Goal: Browse casually

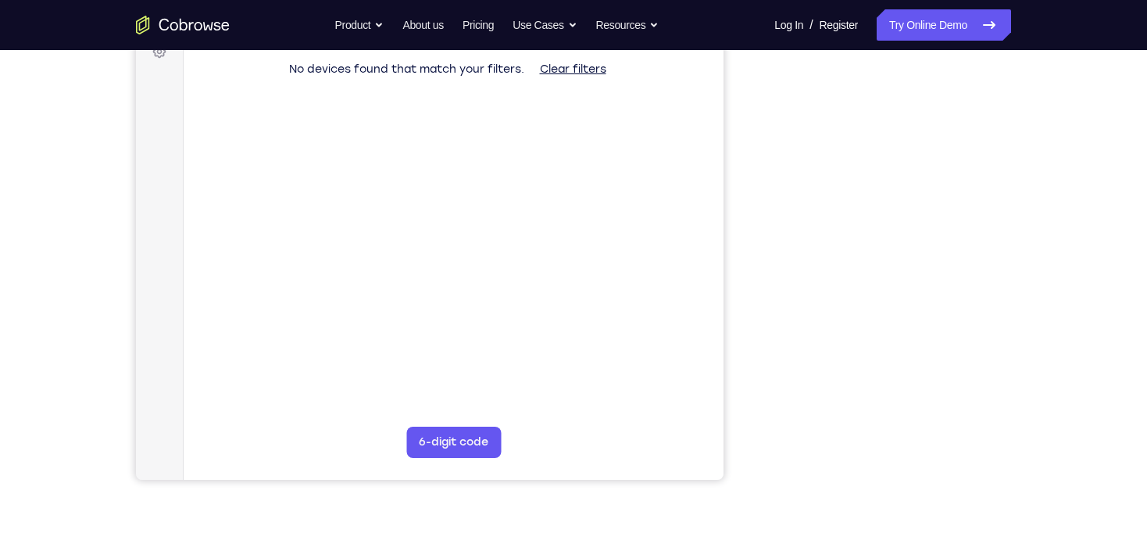
scroll to position [250, 0]
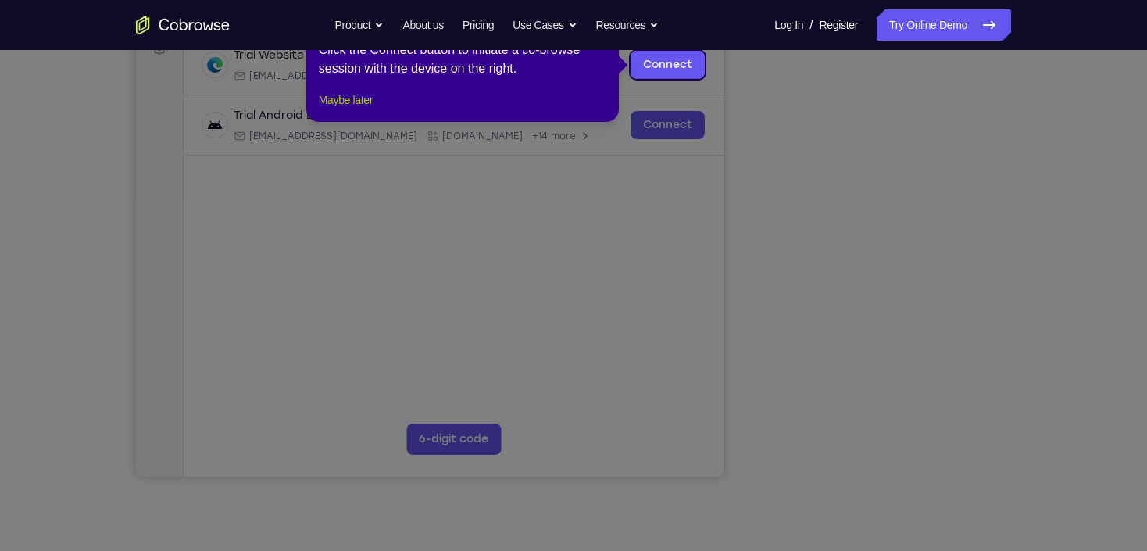
click at [351, 109] on button "Maybe later" at bounding box center [346, 100] width 54 height 19
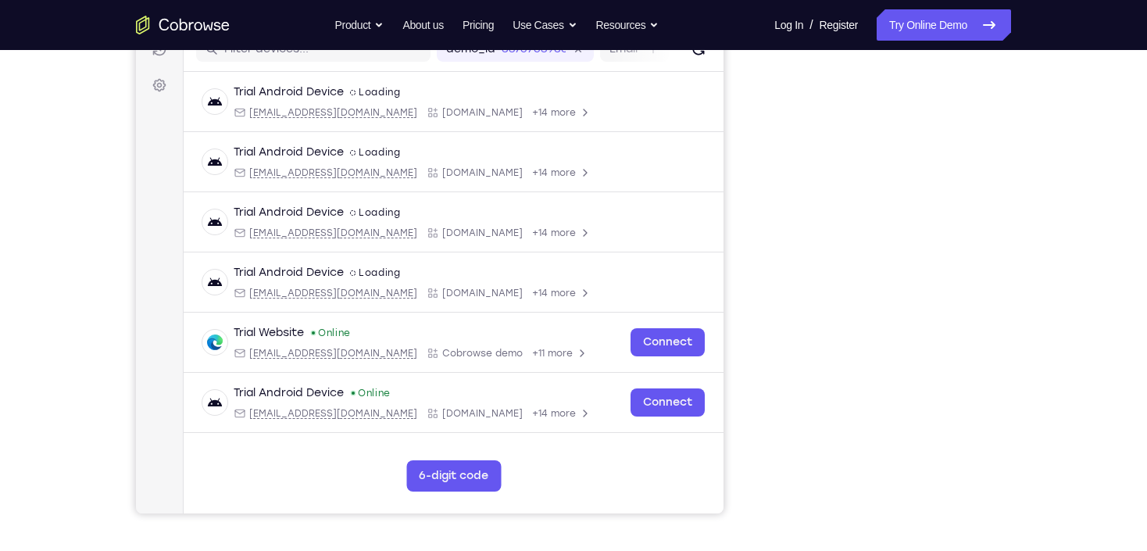
scroll to position [187, 0]
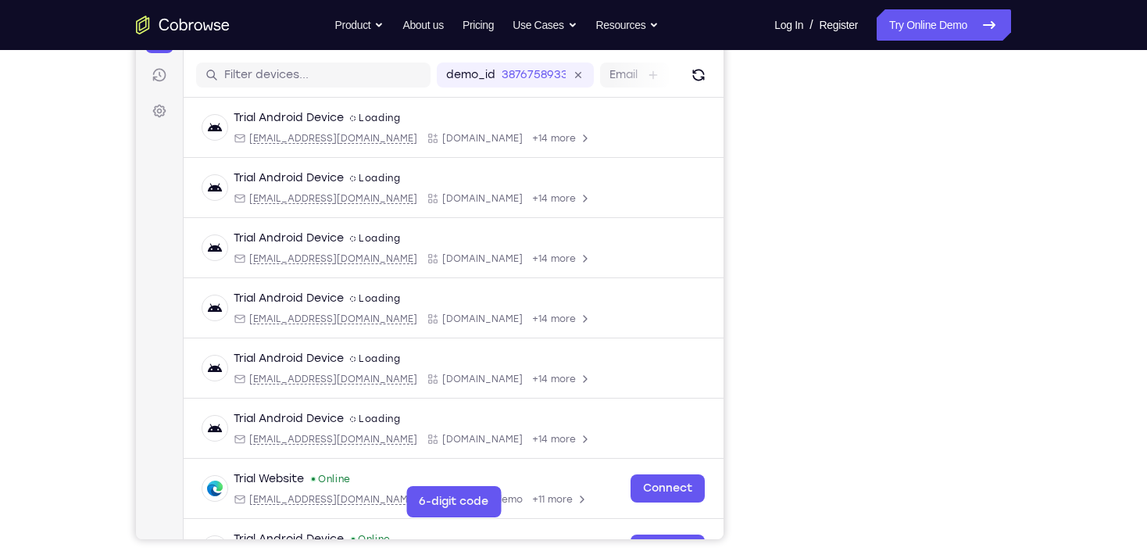
click at [1087, 247] on div "Your Support Agent Your Customer Web iOS Android Next Steps We’d be happy to gi…" at bounding box center [573, 378] width 1147 height 1030
click at [1048, 261] on div "Your Support Agent Your Customer Web iOS Android Next Steps We’d be happy to gi…" at bounding box center [573, 378] width 1000 height 1030
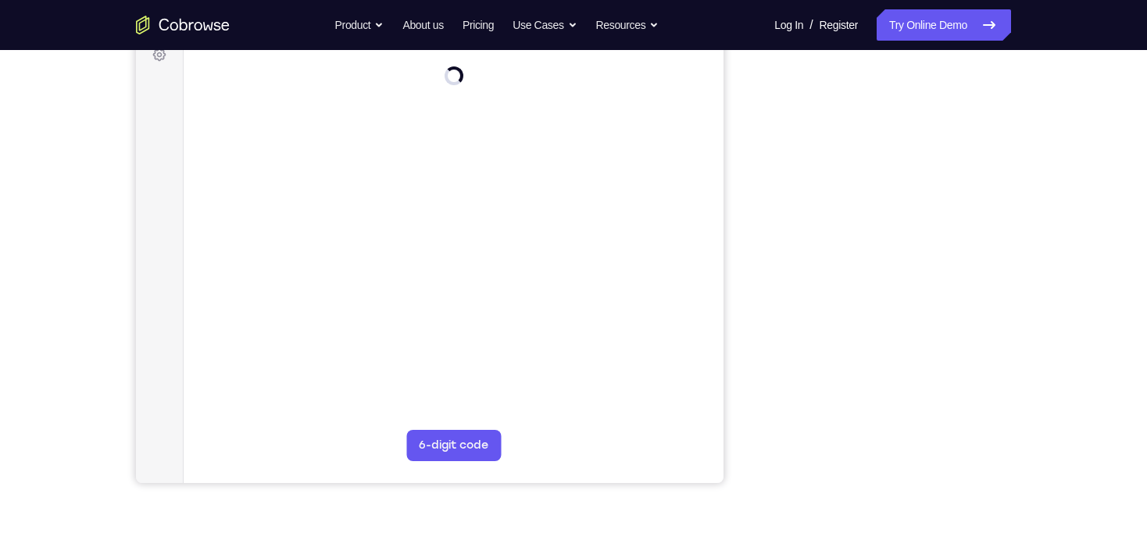
scroll to position [250, 0]
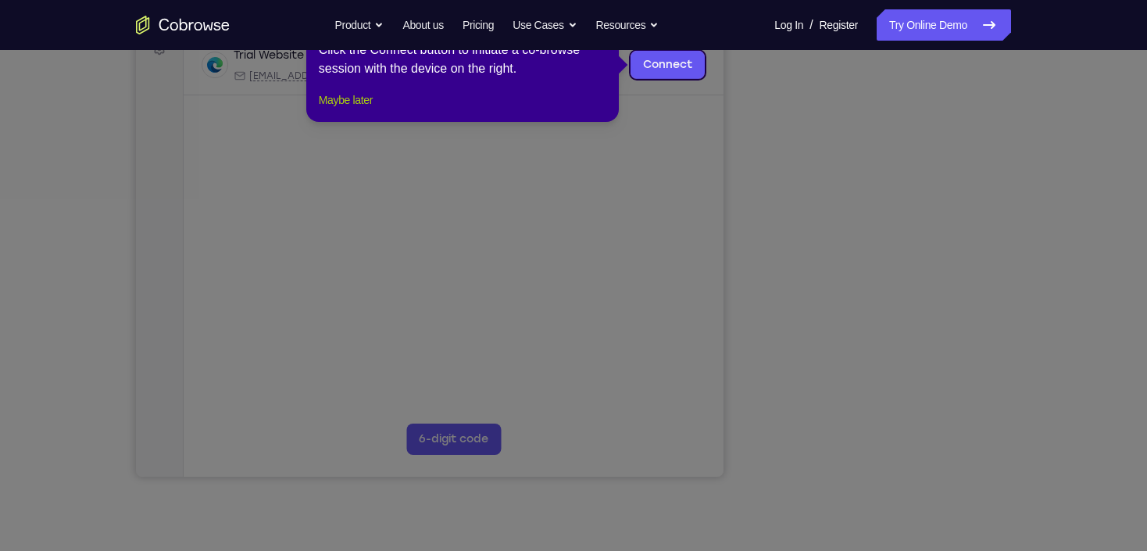
click at [357, 109] on button "Maybe later" at bounding box center [346, 100] width 54 height 19
